Goal: Transaction & Acquisition: Download file/media

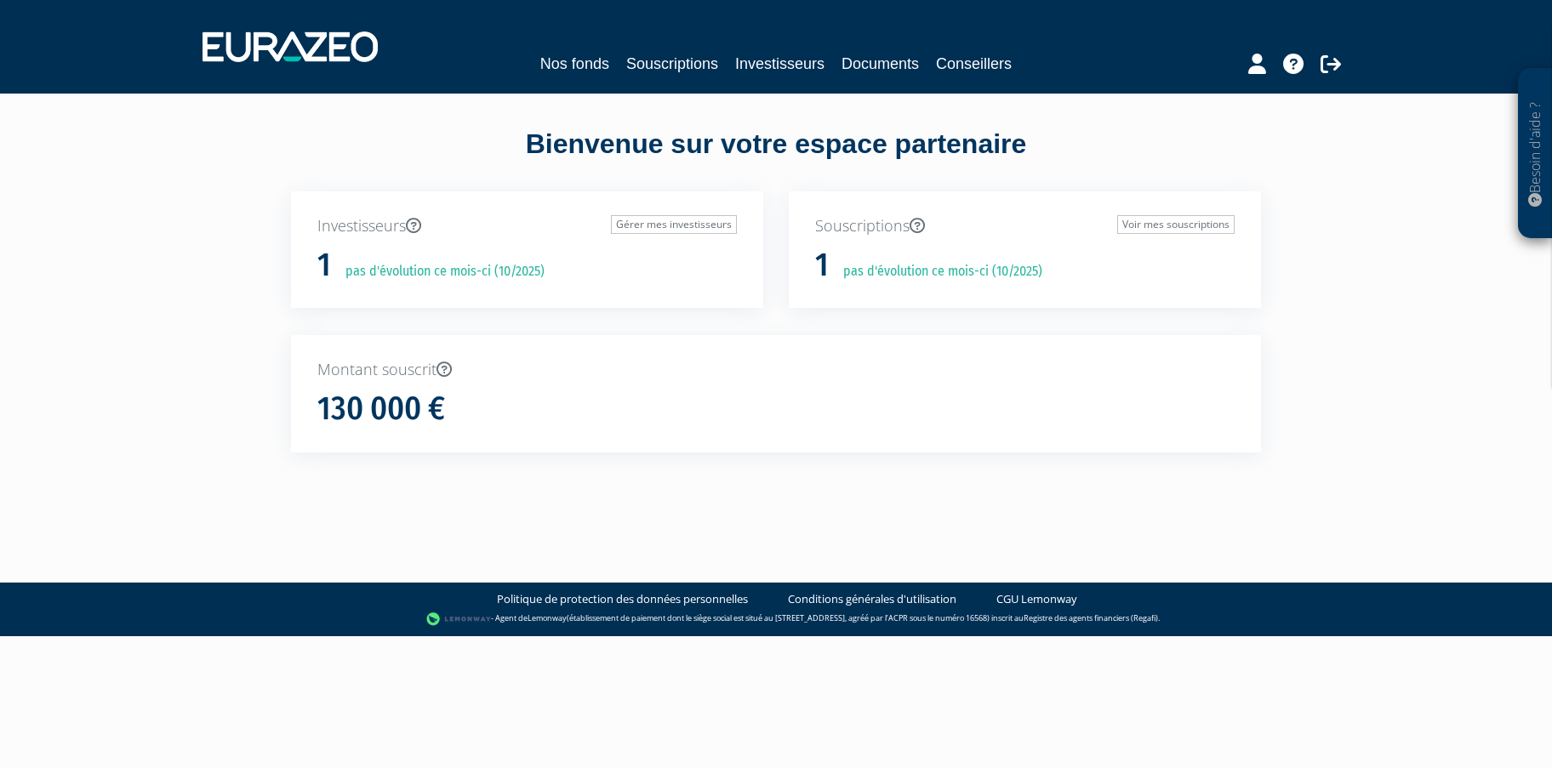
click at [647, 636] on html "Besoin d'aide ? × J'ai besoin d'aide Si vous avez une question à propos du fonc…" at bounding box center [776, 318] width 1552 height 636
click at [1187, 224] on link "Voir mes souscriptions" at bounding box center [1175, 224] width 117 height 19
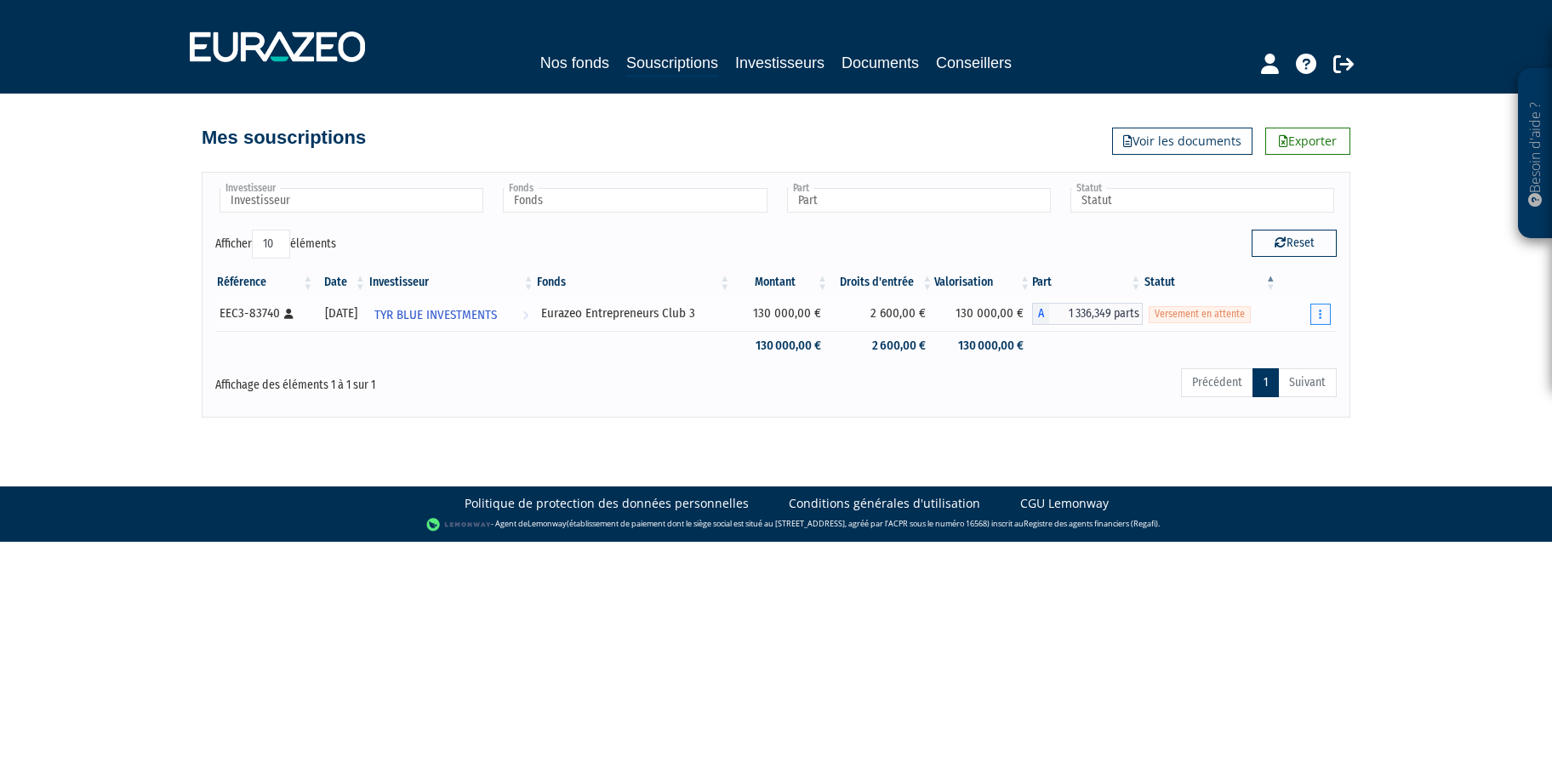
click at [1320, 310] on icon "button" at bounding box center [1320, 314] width 3 height 11
click at [1282, 346] on link "Documents" at bounding box center [1282, 345] width 85 height 28
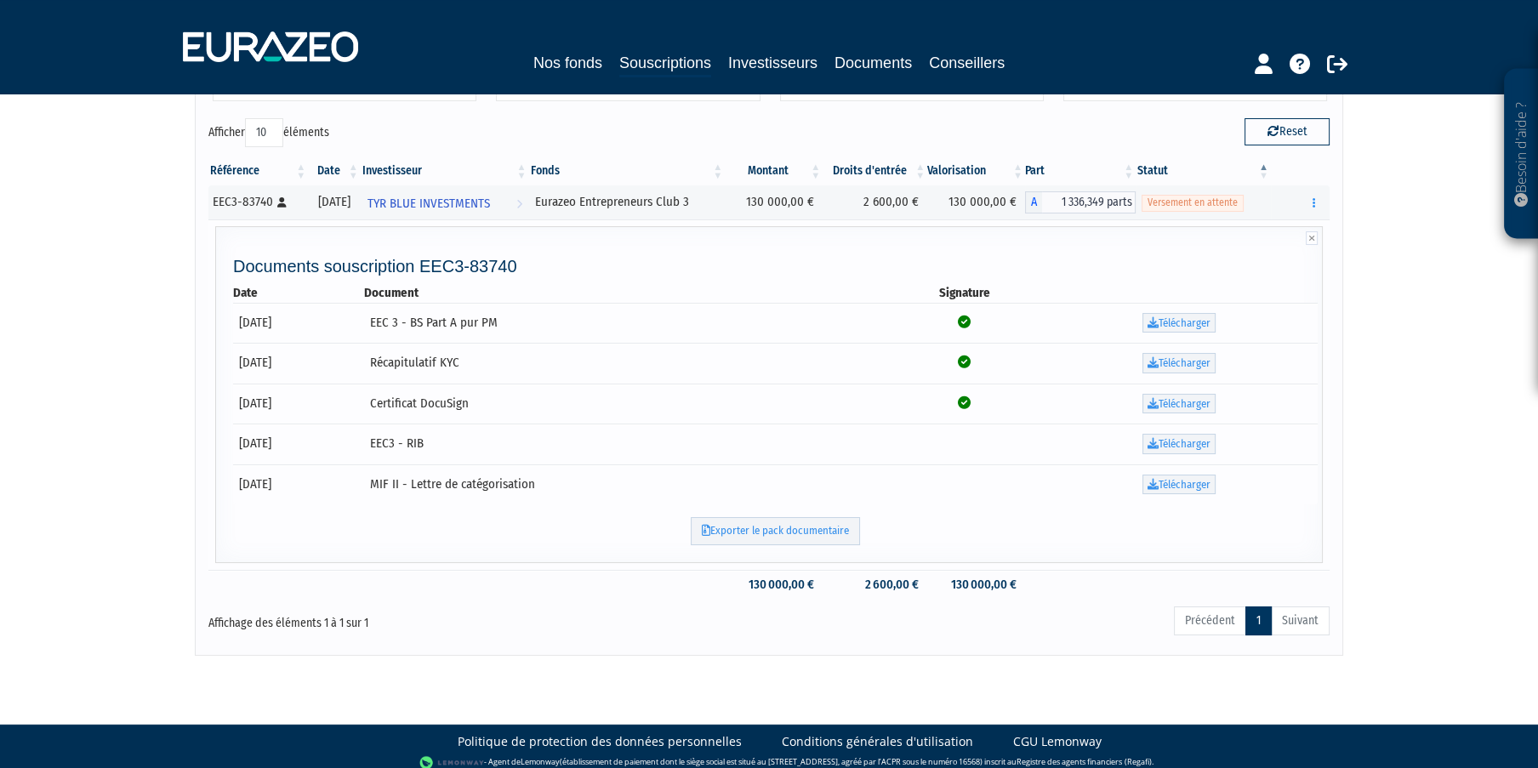
scroll to position [121, 0]
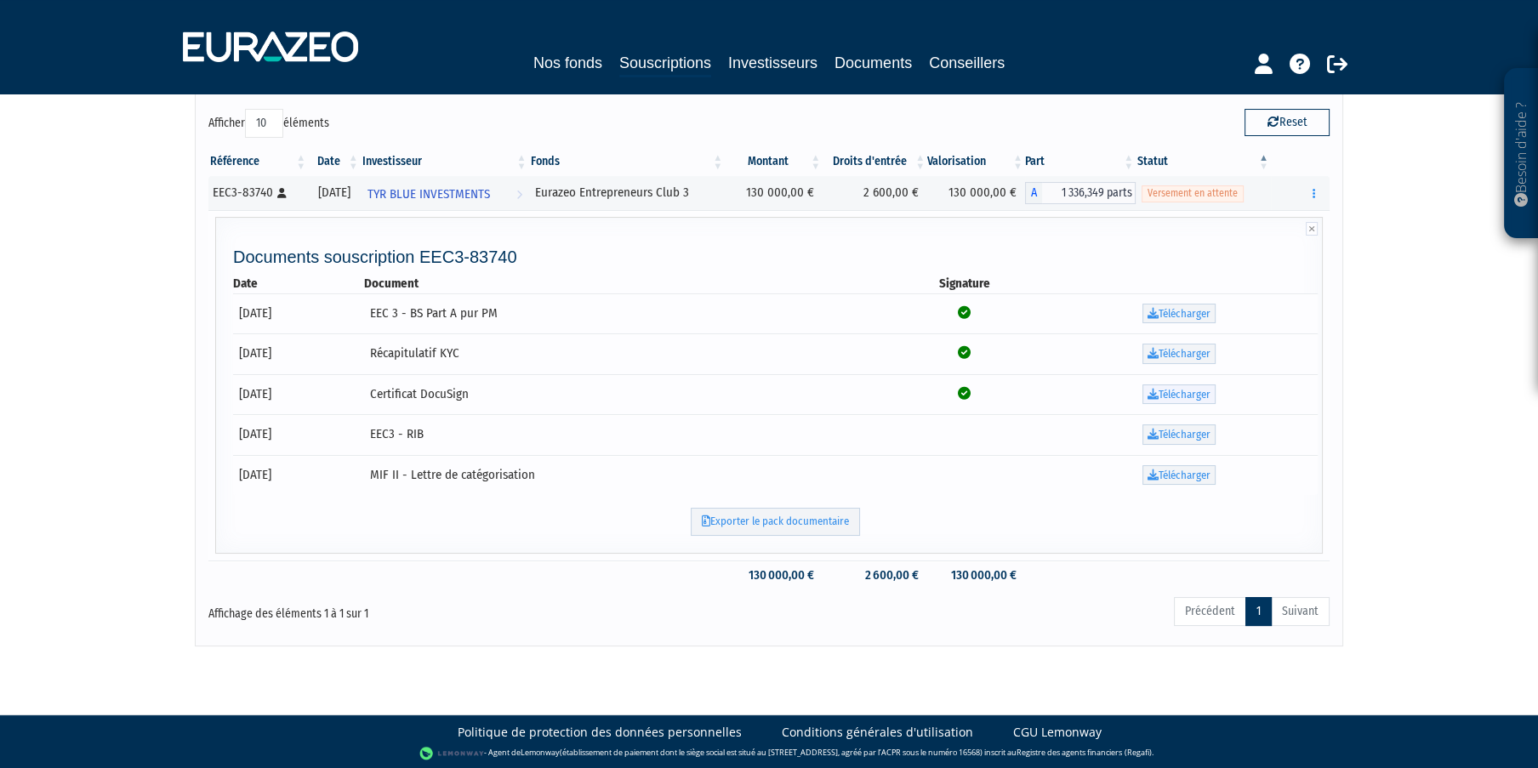
click at [1207, 394] on link "Télécharger" at bounding box center [1179, 395] width 73 height 20
click at [1192, 352] on link "Télécharger" at bounding box center [1179, 354] width 73 height 20
click at [1182, 394] on link "Télécharger" at bounding box center [1179, 395] width 73 height 20
click at [1195, 309] on link "Télécharger" at bounding box center [1179, 314] width 73 height 20
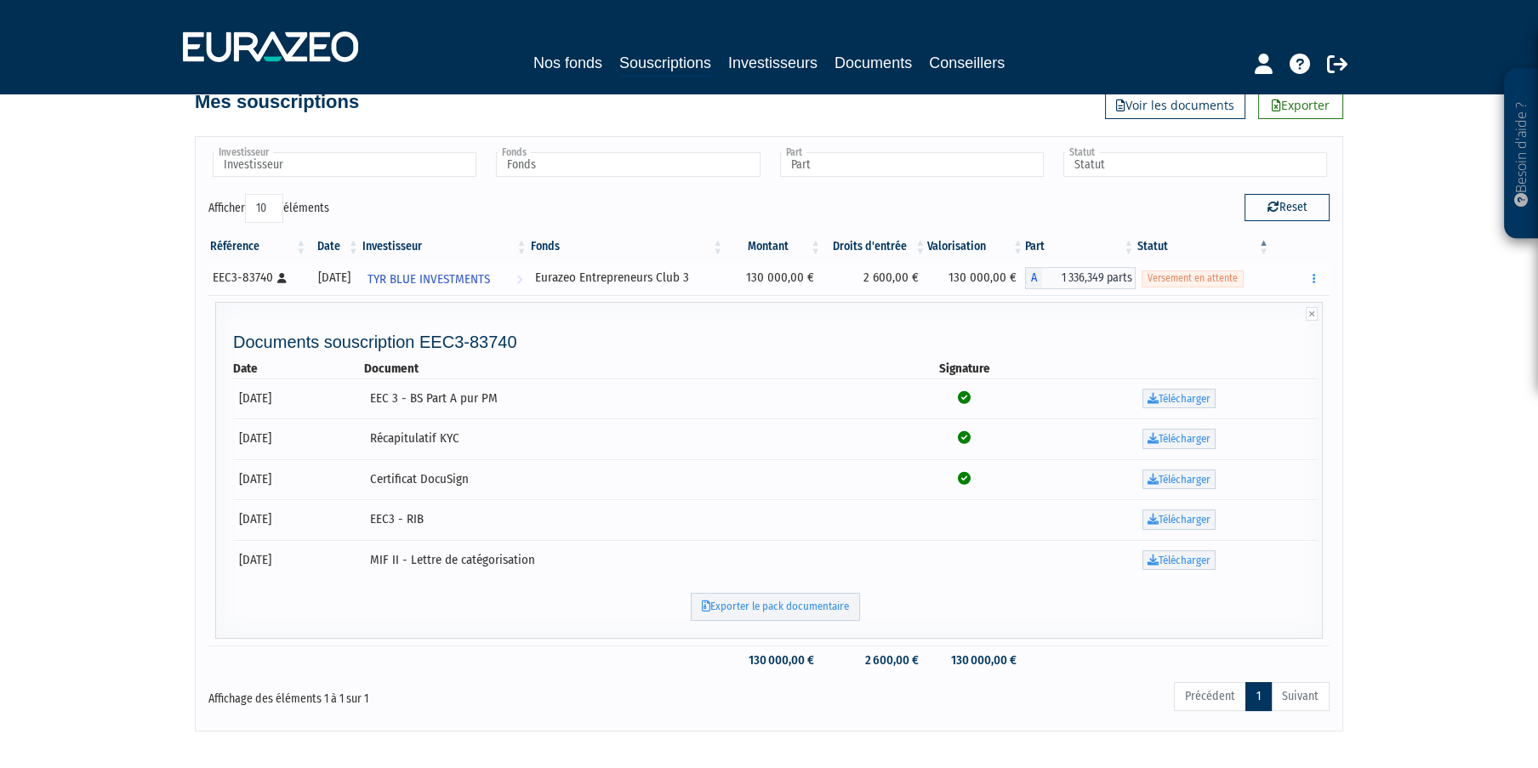
scroll to position [0, 0]
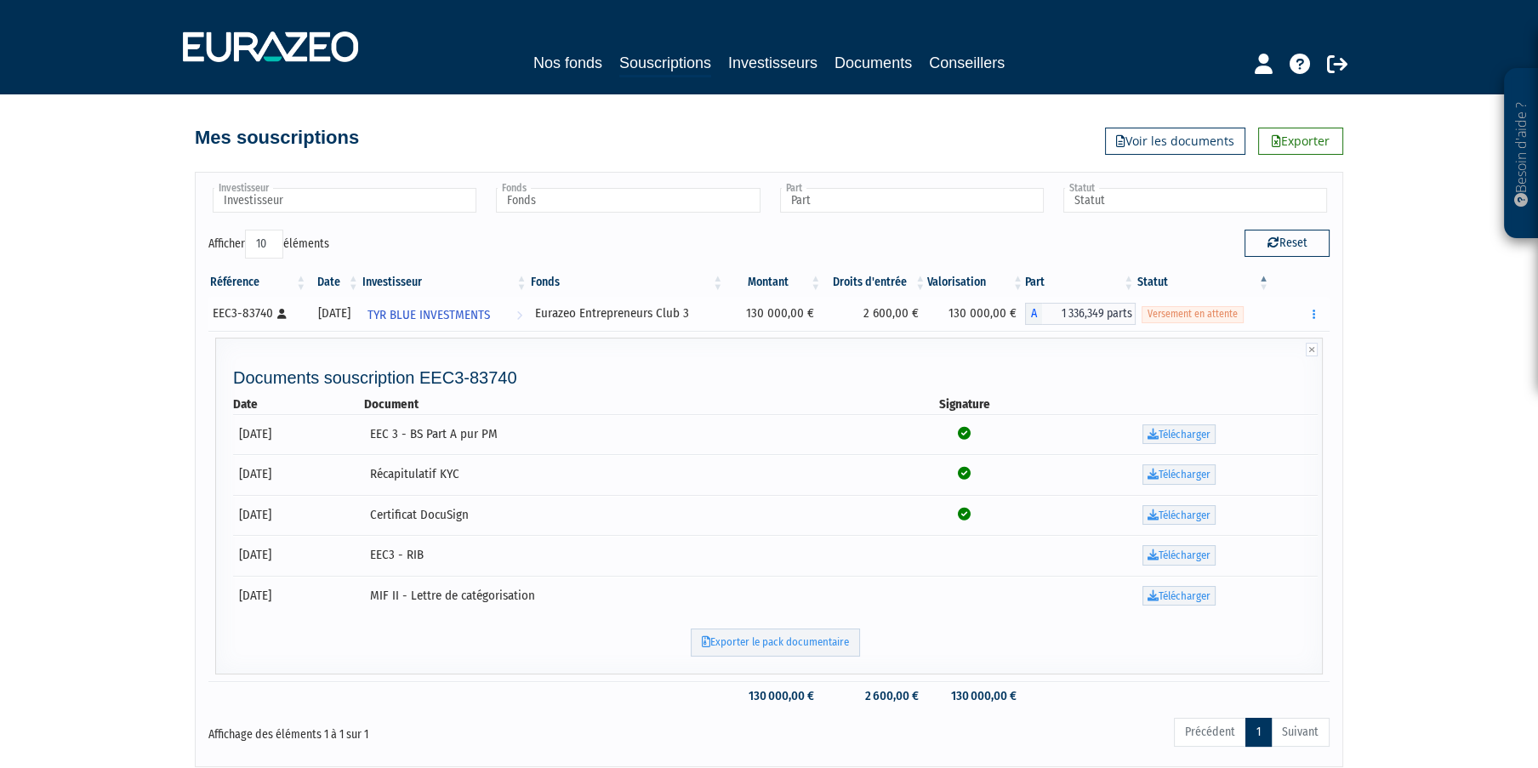
click at [1193, 316] on span "Versement en attente" at bounding box center [1193, 314] width 102 height 16
click at [1215, 328] on td "Versement en attente" at bounding box center [1203, 314] width 135 height 34
drag, startPoint x: 1215, startPoint y: 328, endPoint x: 1206, endPoint y: 334, distance: 11.1
click at [1213, 328] on td "Versement en attente" at bounding box center [1203, 314] width 135 height 34
click at [1213, 556] on link "Télécharger" at bounding box center [1179, 555] width 73 height 20
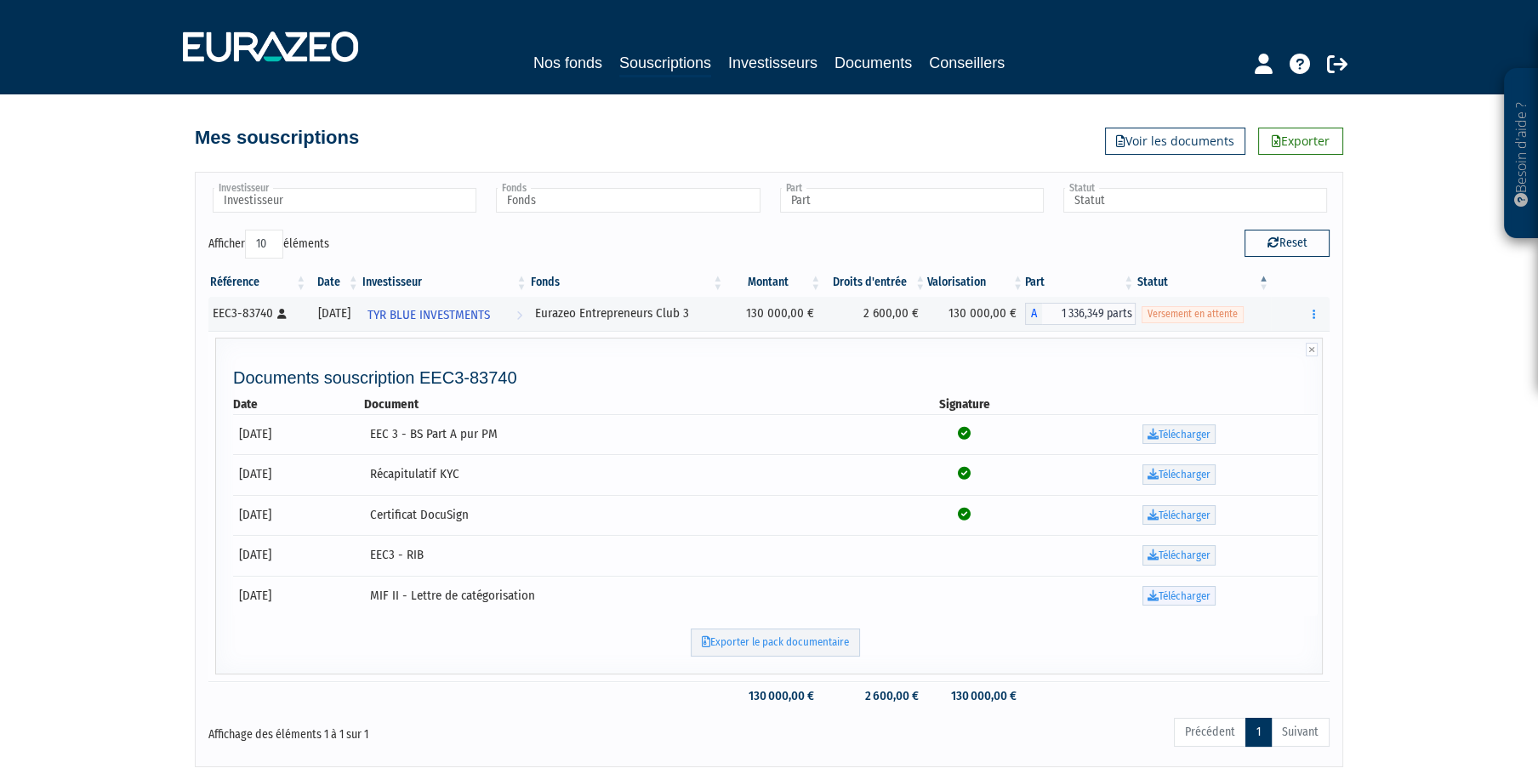
click at [1164, 597] on link "Télécharger" at bounding box center [1179, 596] width 73 height 20
click at [1189, 555] on link "Télécharger" at bounding box center [1179, 555] width 73 height 20
